Goal: Task Accomplishment & Management: Complete application form

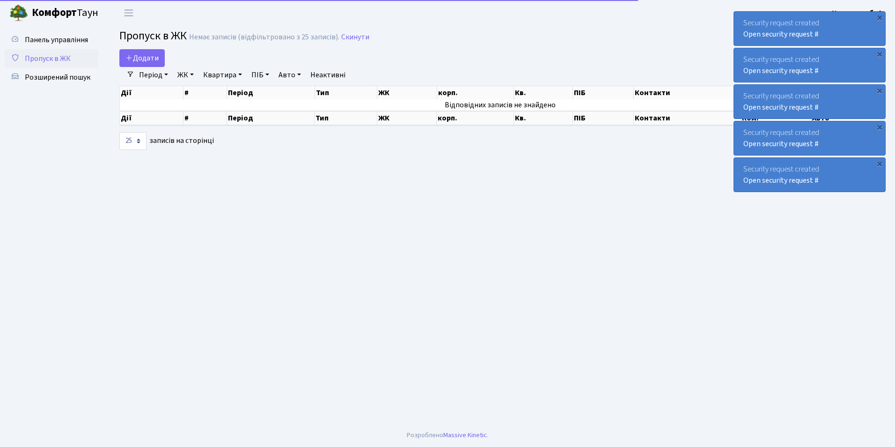
select select "25"
click at [134, 57] on span "Додати" at bounding box center [141, 58] width 33 height 10
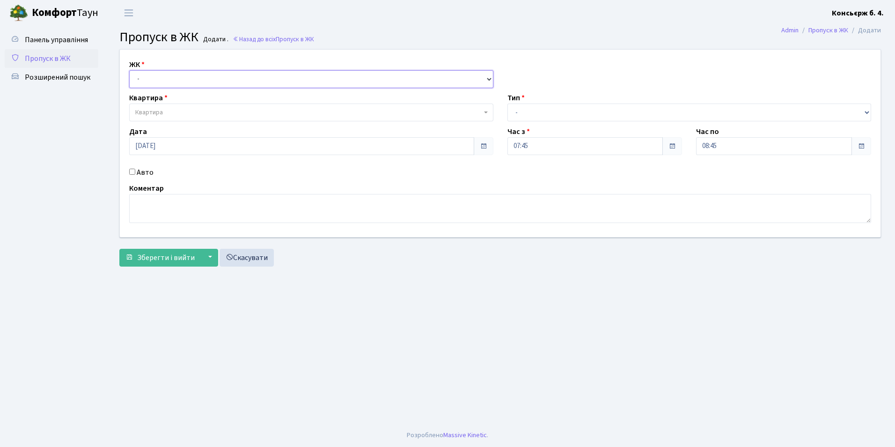
click at [148, 85] on select "- [STREET_ADDRESS]" at bounding box center [311, 79] width 364 height 18
select select "325"
click at [129, 70] on select "- [STREET_ADDRESS]" at bounding box center [311, 79] width 364 height 18
select select
click at [151, 113] on span "Квартира" at bounding box center [149, 112] width 28 height 9
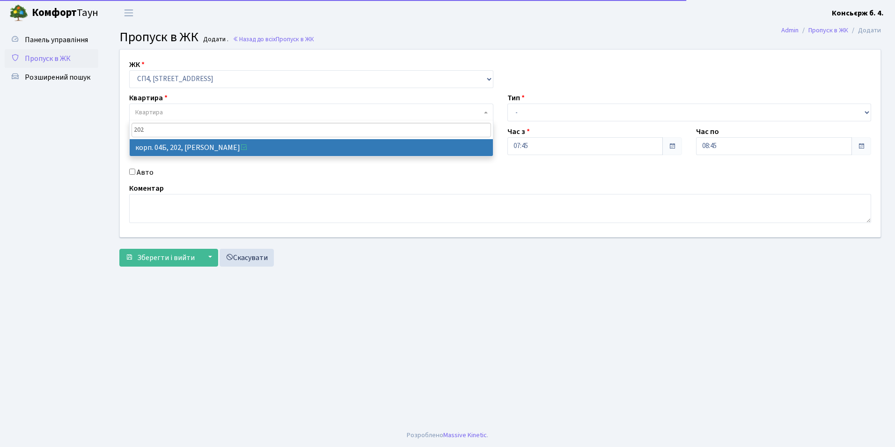
type input "202"
select select "21230"
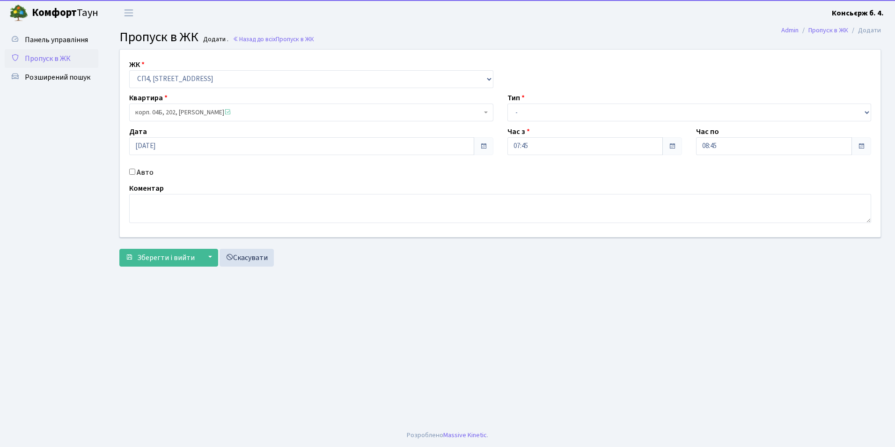
click at [126, 170] on div "Авто" at bounding box center [311, 172] width 378 height 11
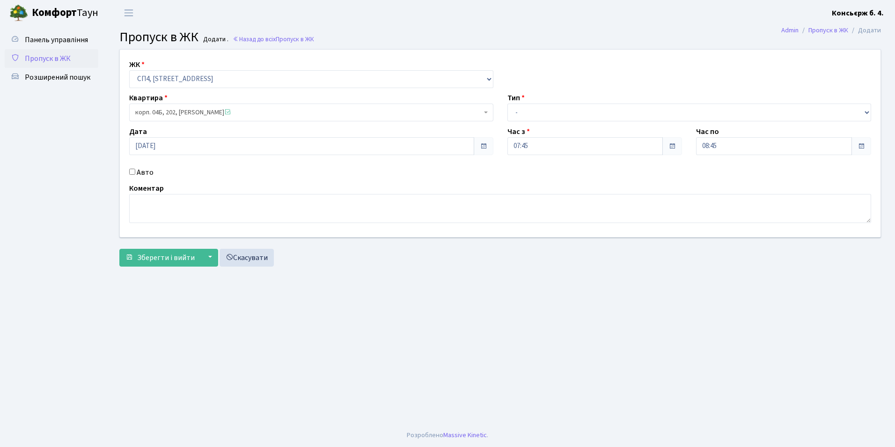
click at [130, 171] on input "Авто" at bounding box center [132, 172] width 6 height 6
checkbox input "true"
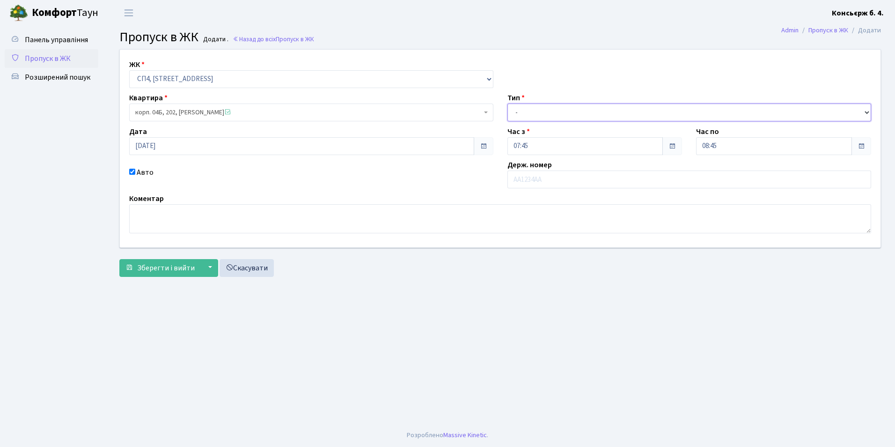
click at [580, 116] on select "- Доставка Таксі Гості Сервіс" at bounding box center [690, 112] width 364 height 18
select select "1"
click at [508, 103] on select "- Доставка Таксі Гості Сервіс" at bounding box center [690, 112] width 364 height 18
click at [565, 180] on input "text" at bounding box center [690, 179] width 364 height 18
type input "[PERSON_NAME]"
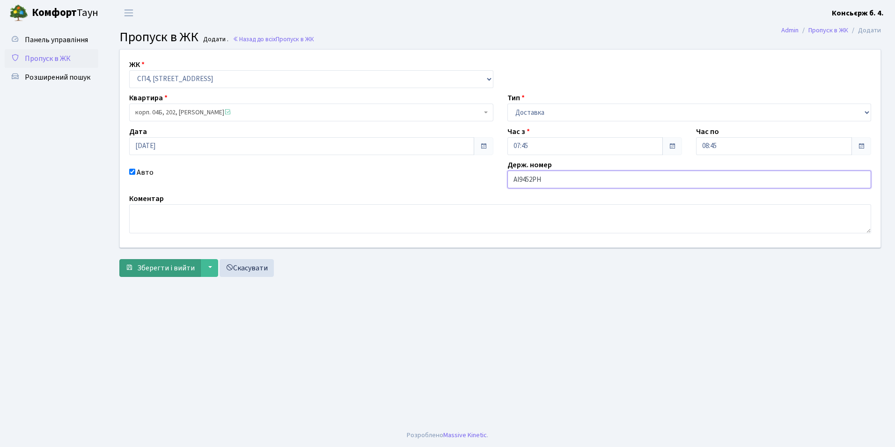
type input "АІ9452РН"
click at [141, 266] on span "Зберегти і вийти" at bounding box center [166, 268] width 58 height 10
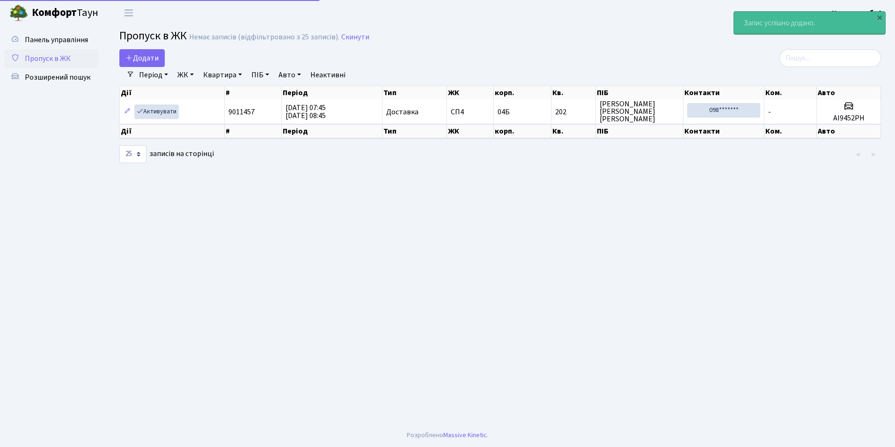
select select "25"
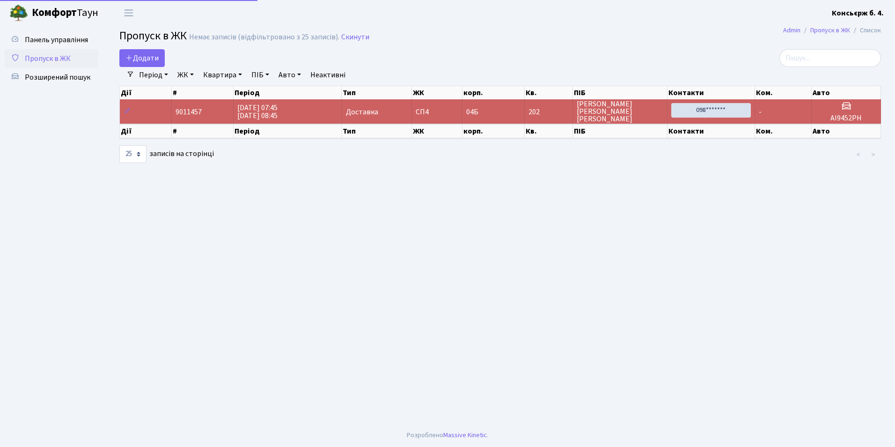
select select "25"
click at [128, 54] on icon at bounding box center [128, 57] width 7 height 7
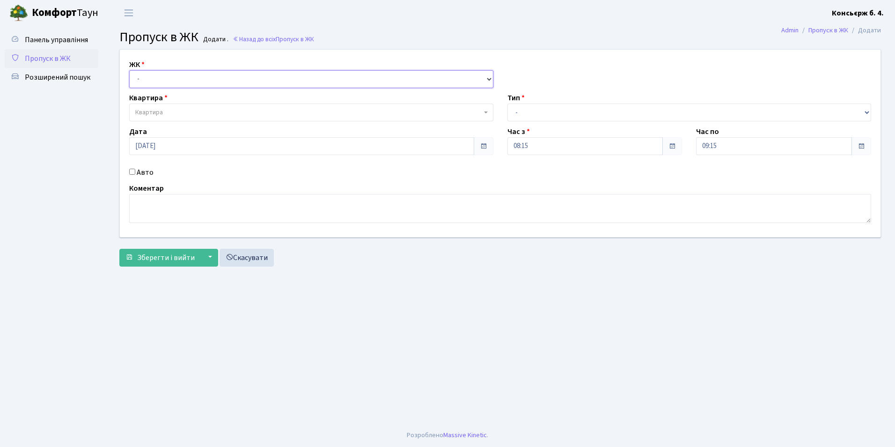
click at [163, 72] on select "- [STREET_ADDRESS]" at bounding box center [311, 79] width 364 height 18
select select "325"
click at [129, 70] on select "- СП4, Столичне шосе, 5" at bounding box center [311, 79] width 364 height 18
select select
click at [177, 109] on span "Квартира" at bounding box center [308, 112] width 347 height 9
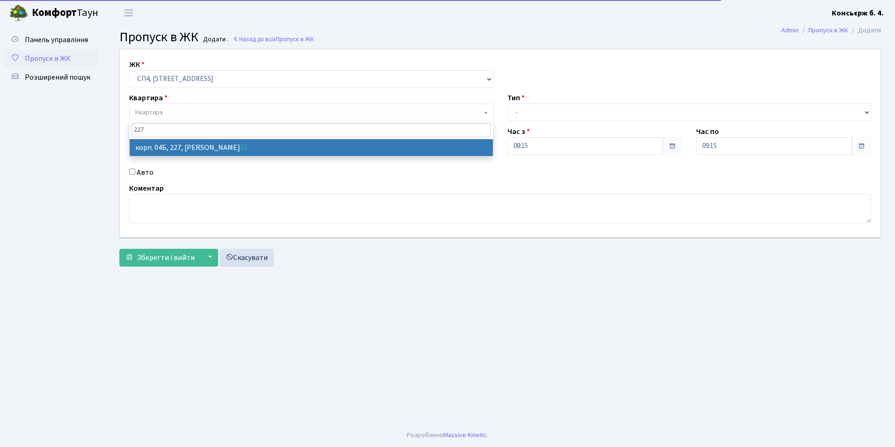
type input "227"
select select "21255"
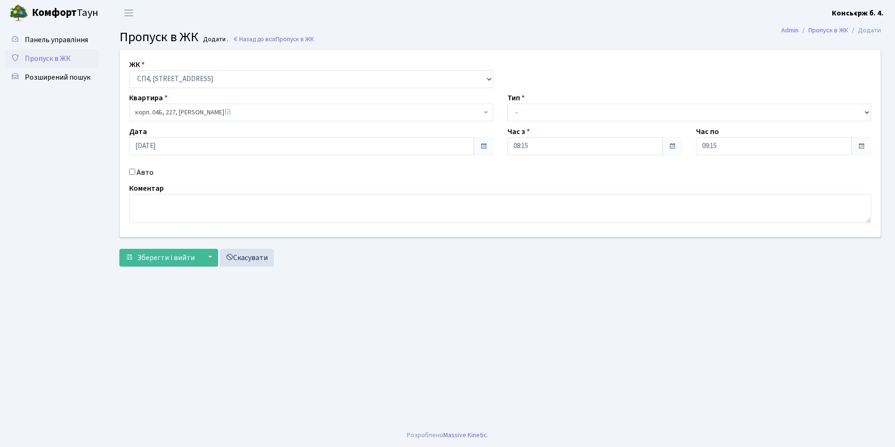
click at [135, 172] on div "Авто" at bounding box center [311, 172] width 378 height 11
click at [133, 172] on input "Авто" at bounding box center [132, 172] width 6 height 6
checkbox input "true"
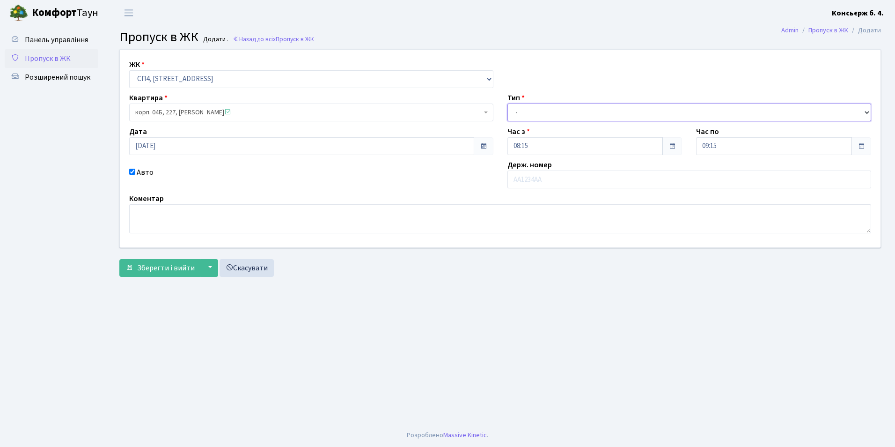
drag, startPoint x: 577, startPoint y: 111, endPoint x: 572, endPoint y: 118, distance: 8.8
click at [577, 111] on select "- Доставка Таксі Гості Сервіс" at bounding box center [690, 112] width 364 height 18
select select "2"
click at [508, 103] on select "- Доставка Таксі Гості Сервіс" at bounding box center [690, 112] width 364 height 18
click at [543, 182] on input "text" at bounding box center [690, 179] width 364 height 18
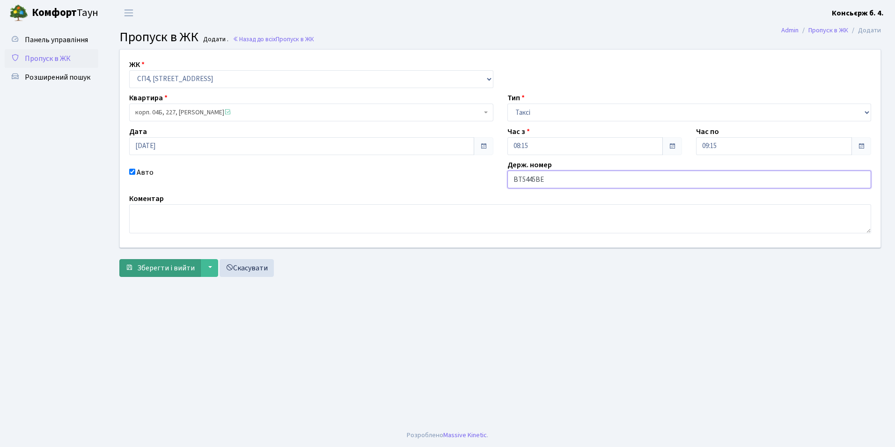
type input "ВТ5445ВЕ"
click at [166, 268] on span "Зберегти і вийти" at bounding box center [166, 268] width 58 height 10
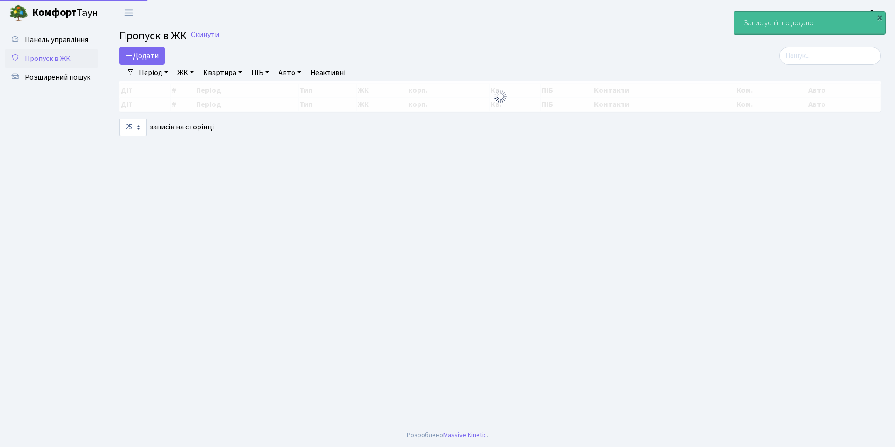
select select "25"
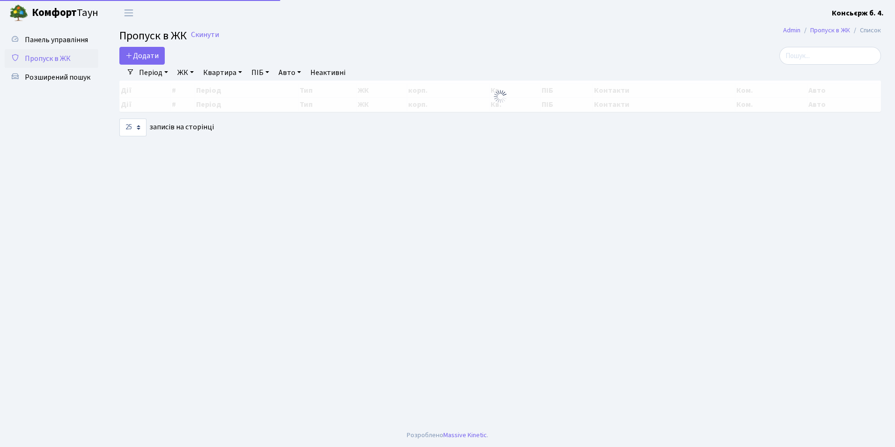
select select "25"
